Goal: Check status: Check status

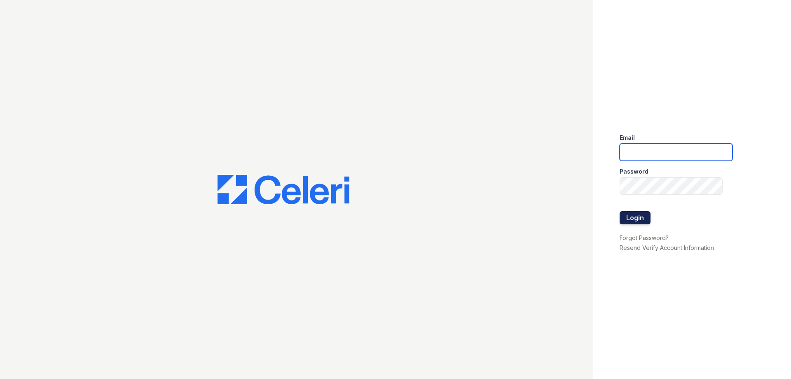
type input "[DOMAIN_NAME][EMAIL_ADDRESS][DOMAIN_NAME]"
click at [637, 216] on button "Login" at bounding box center [635, 217] width 31 height 13
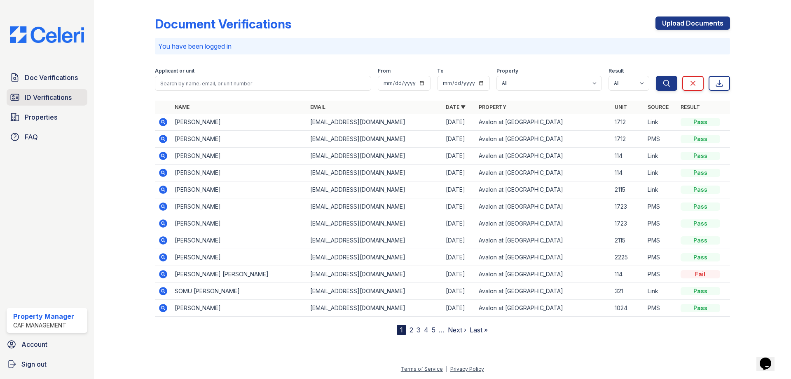
click at [37, 96] on span "ID Verifications" at bounding box center [48, 97] width 47 height 10
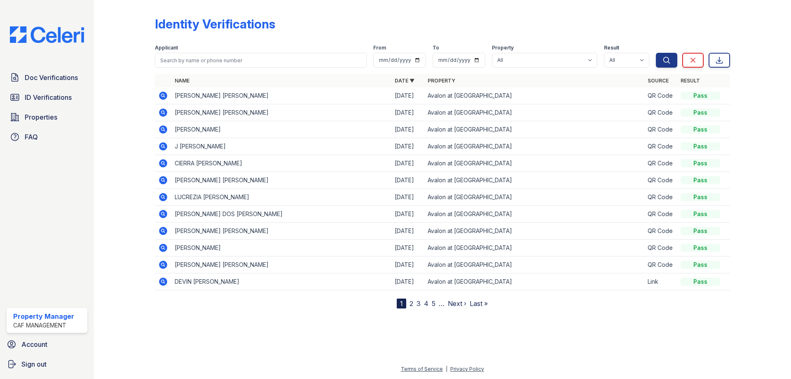
click at [164, 95] on icon at bounding box center [163, 95] width 8 height 8
